Goal: Navigation & Orientation: Find specific page/section

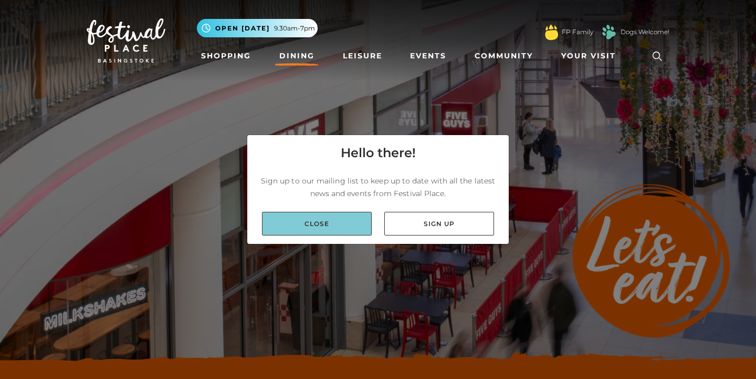
click at [323, 223] on link "Close" at bounding box center [317, 224] width 110 height 24
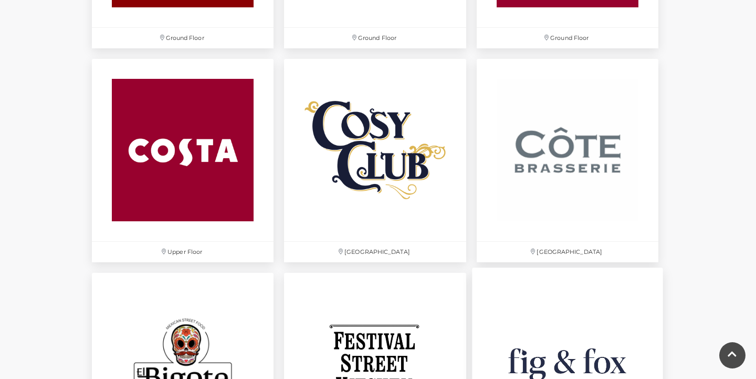
scroll to position [1495, 0]
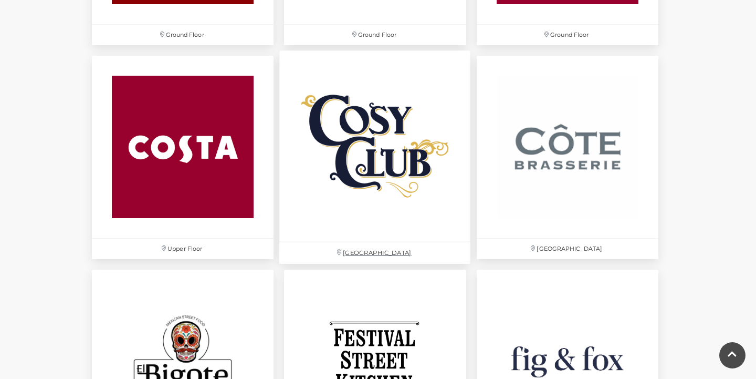
click at [384, 179] on img at bounding box center [375, 146] width 191 height 191
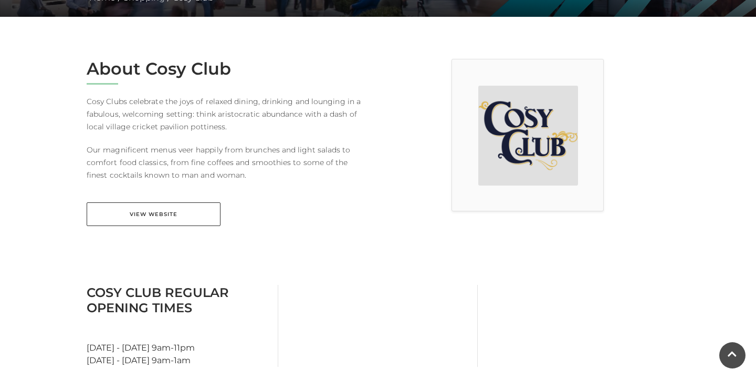
scroll to position [249, 0]
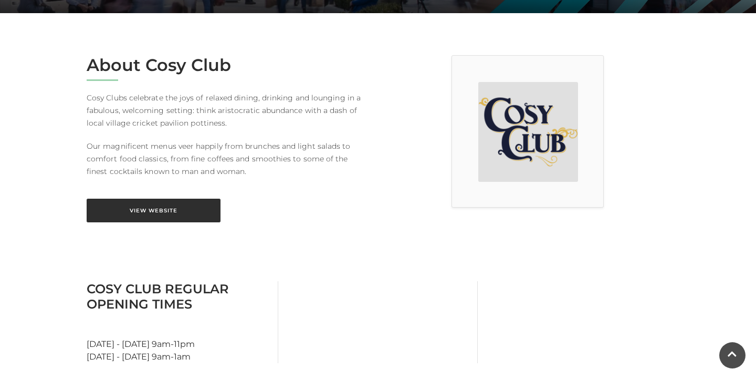
click at [183, 211] on link "View Website" at bounding box center [154, 210] width 134 height 24
